Goal: Information Seeking & Learning: Learn about a topic

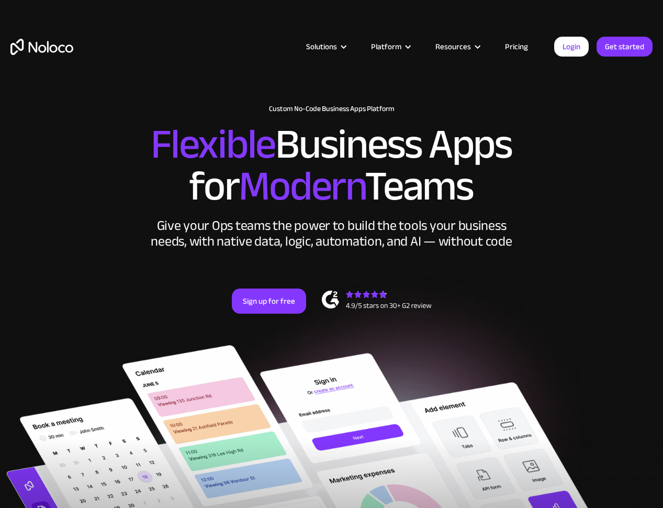
click at [520, 49] on link "Pricing" at bounding box center [516, 47] width 49 height 14
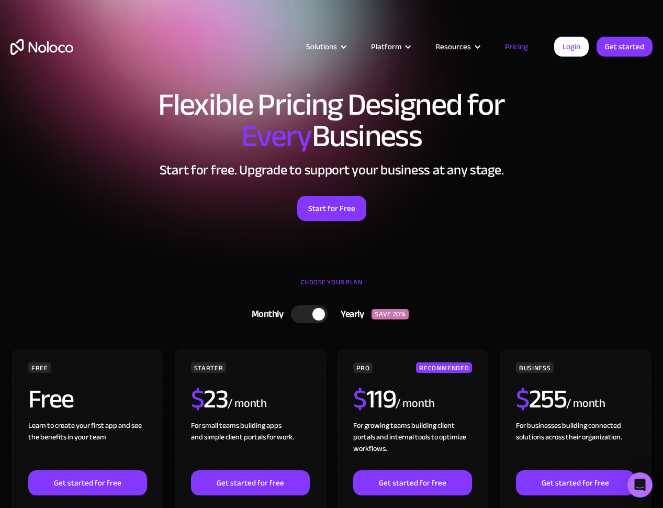
drag, startPoint x: 410, startPoint y: 199, endPoint x: 466, endPoint y: 207, distance: 56.1
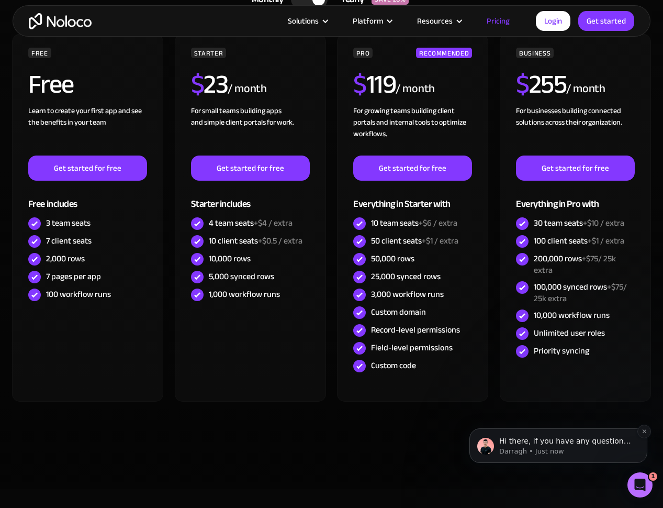
click at [596, 454] on p "Darragh • Just now" at bounding box center [566, 450] width 135 height 9
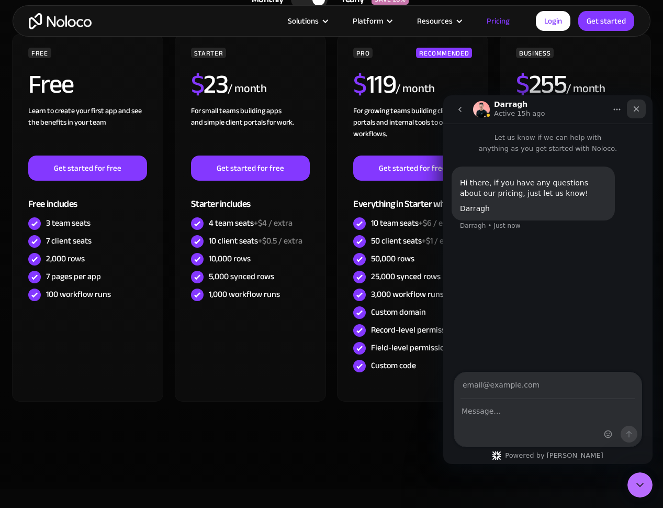
click at [638, 110] on icon "Close" at bounding box center [637, 109] width 6 height 6
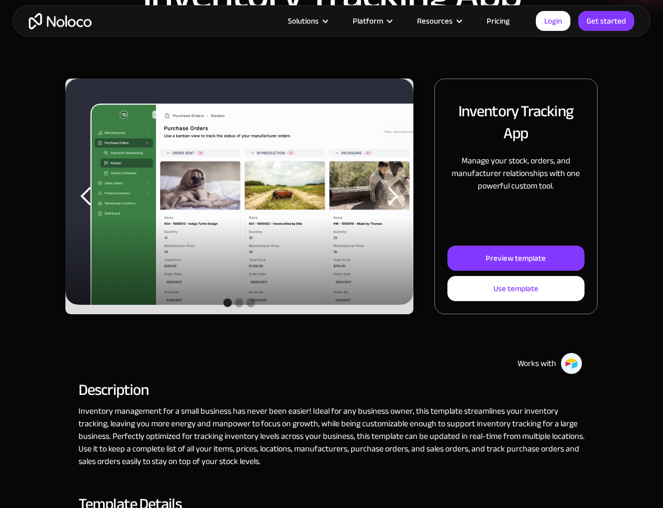
scroll to position [105, 0]
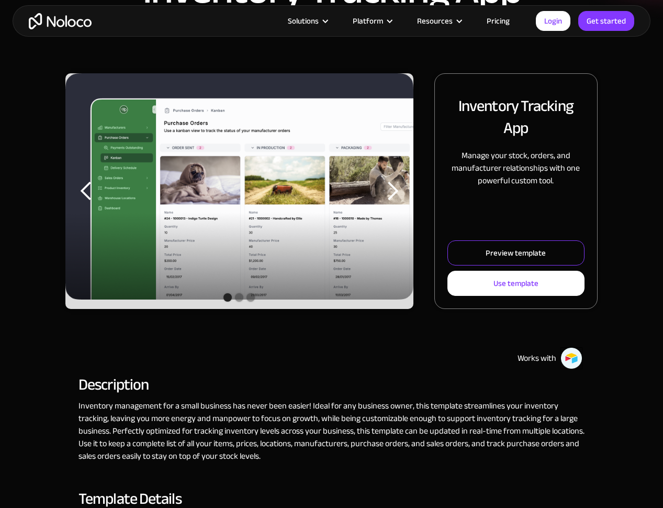
click at [508, 256] on div "Preview template" at bounding box center [516, 253] width 60 height 14
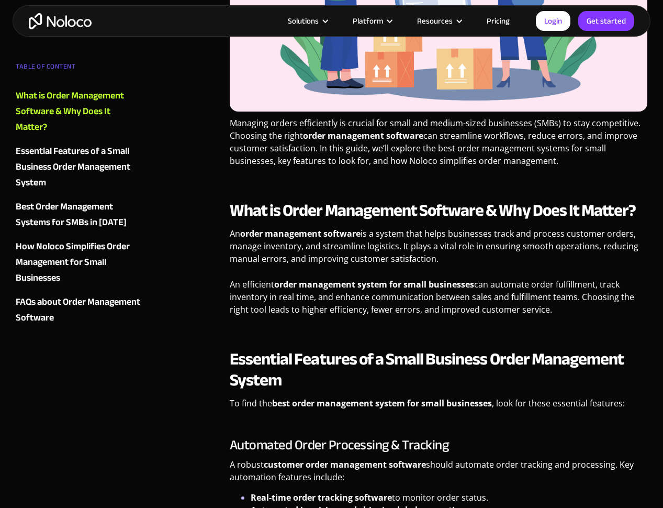
drag, startPoint x: 306, startPoint y: 215, endPoint x: 295, endPoint y: 211, distance: 11.3
